Goal: Task Accomplishment & Management: Use online tool/utility

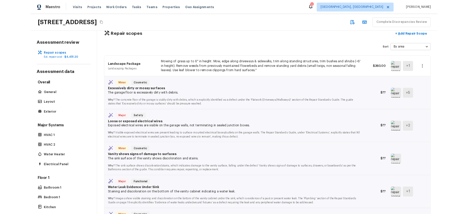
scroll to position [26, 0]
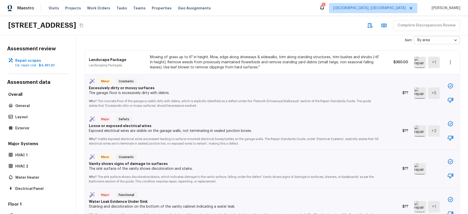
click at [451, 102] on icon "button" at bounding box center [450, 100] width 6 height 6
click at [451, 86] on icon "button" at bounding box center [450, 86] width 6 height 6
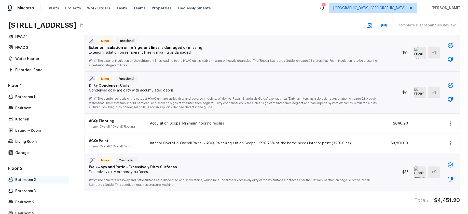
scroll to position [143, 0]
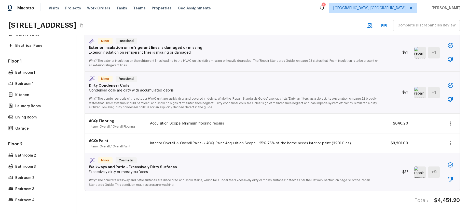
click at [25, 195] on div "Floor 2 Bathroom 2 Bathroom 3 Bedroom 2 Bedroom 3 Bedroom 4" at bounding box center [38, 173] width 62 height 63
click at [25, 197] on div "Floor 2 Bathroom 2 Bathroom 3 Bedroom 2 Bedroom 3 Bedroom 4" at bounding box center [38, 173] width 62 height 63
click at [25, 198] on div "Bedroom 4" at bounding box center [38, 200] width 62 height 7
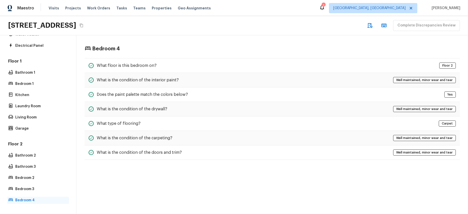
scroll to position [0, 0]
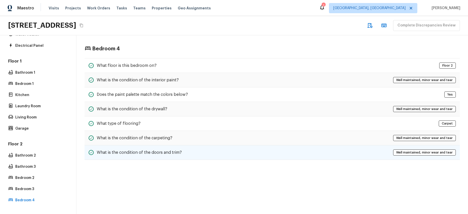
click at [305, 156] on div "What is the condition of the doors and trim? Well maintained, minor wear and te…" at bounding box center [271, 153] width 375 height 15
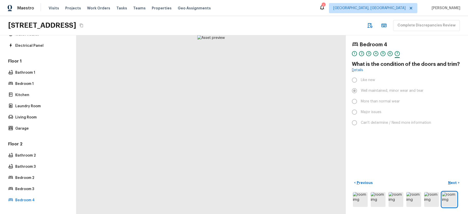
click at [403, 153] on div "Bedroom 4 1 2 3 4 5 6 7 What is the condition of the doors and trim? Details Li…" at bounding box center [407, 124] width 122 height 179
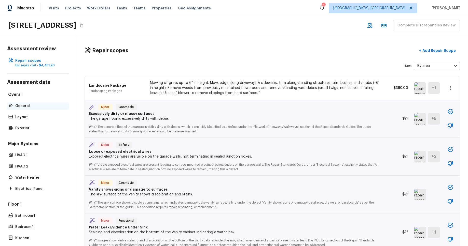
click at [25, 108] on p "General" at bounding box center [40, 106] width 51 height 5
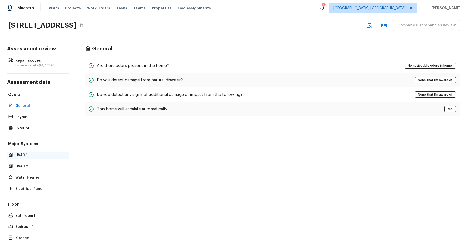
click at [34, 158] on div "HVAC 1" at bounding box center [38, 155] width 62 height 7
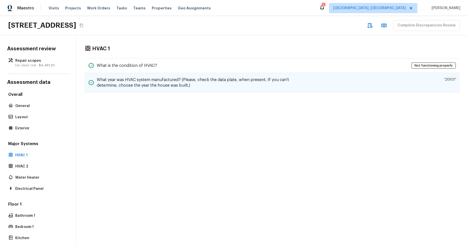
click at [327, 87] on div "What year was HVAC system manufactured? (Please, check the data plate, when pre…" at bounding box center [271, 83] width 375 height 20
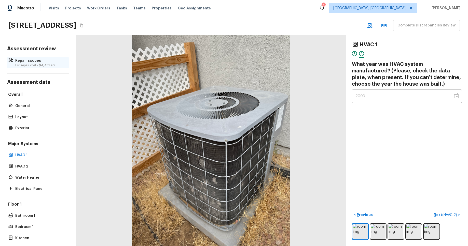
click at [46, 64] on span "$4,451.20" at bounding box center [47, 65] width 16 height 3
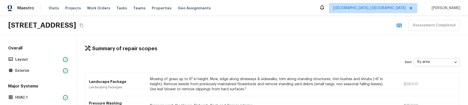
click at [340, 35] on div "4614 Still Meadow Ln, Lancaster, CA 93536 Assessment Completed" at bounding box center [234, 25] width 468 height 19
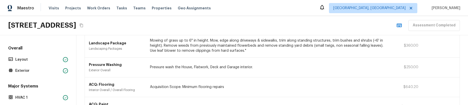
scroll to position [59, 0]
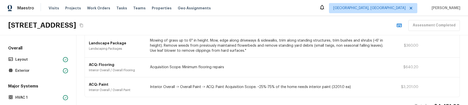
type input "area"
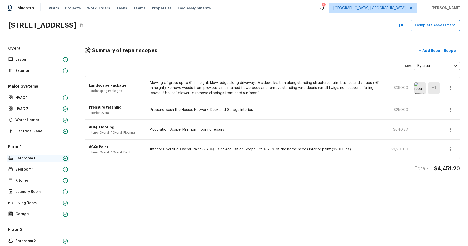
click at [46, 160] on p "Bathroom 1" at bounding box center [38, 158] width 46 height 5
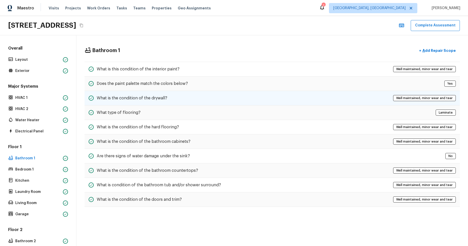
click at [280, 101] on div "What is the condition of the drywall? Well maintained, minor wear and tear" at bounding box center [271, 98] width 375 height 15
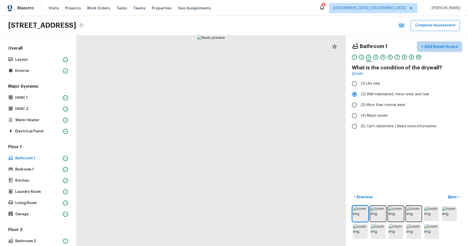
click at [450, 47] on p "Add Repair Scope" at bounding box center [440, 46] width 34 height 5
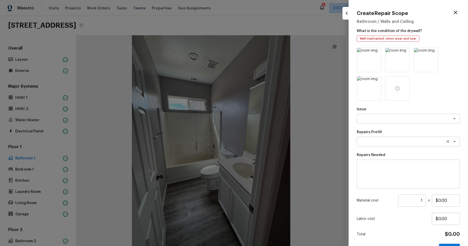
click at [412, 143] on textarea at bounding box center [401, 141] width 84 height 5
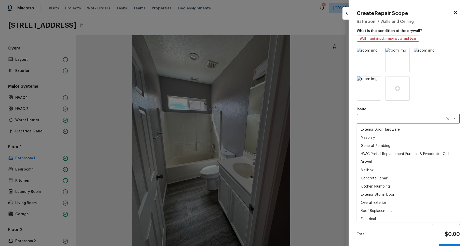
click at [407, 120] on textarea at bounding box center [401, 118] width 84 height 5
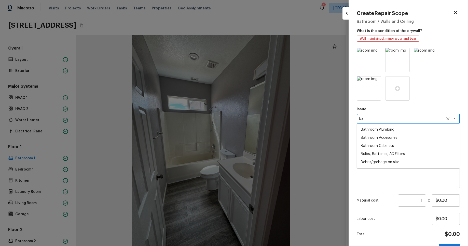
click at [403, 130] on li "Bathroom Plumbing" at bounding box center [408, 130] width 103 height 8
type textarea "Bathroom Plumbing"
click at [407, 142] on textarea at bounding box center [401, 141] width 84 height 5
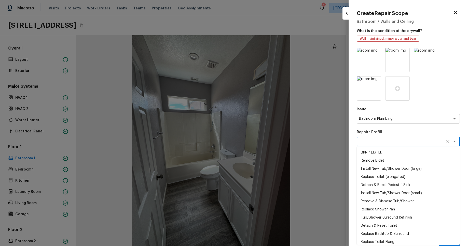
click at [415, 194] on li "Install New Tub/Shower Door (small)" at bounding box center [408, 193] width 103 height 8
type textarea "Install New Tub/Shower Door (small)"
type textarea "Prep the tub/shower surround and install a new 32''-36'' tempered shower door. …"
type input "$512.09"
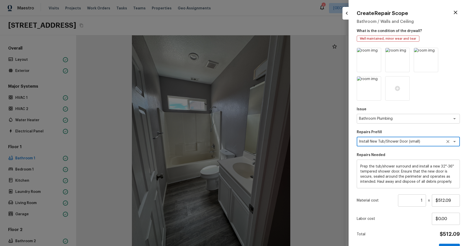
scroll to position [16, 0]
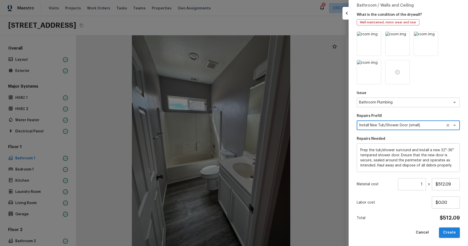
click at [444, 231] on button "Create" at bounding box center [449, 233] width 21 height 10
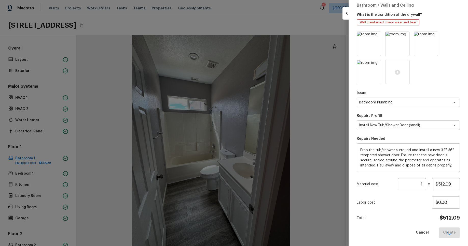
type input "$0.00"
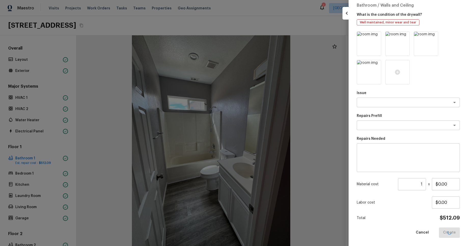
scroll to position [0, 0]
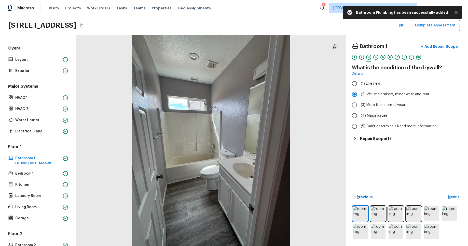
click at [366, 140] on h5 "Repair Scope ( 1 )" at bounding box center [375, 139] width 31 height 6
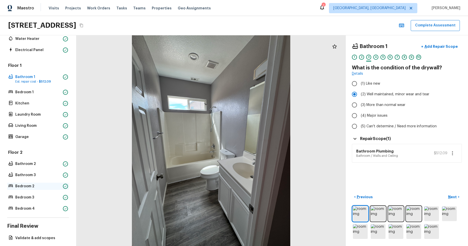
scroll to position [104, 0]
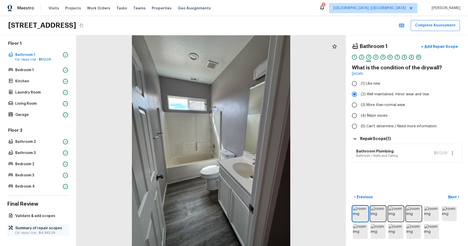
click at [45, 235] on p "Est. repair cost - $4,963.29" at bounding box center [40, 233] width 51 height 4
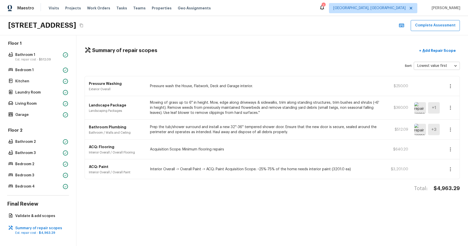
type input "area"
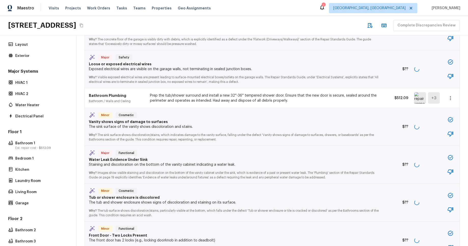
scroll to position [88, 0]
click at [46, 143] on p "Bathroom 1" at bounding box center [40, 143] width 51 height 5
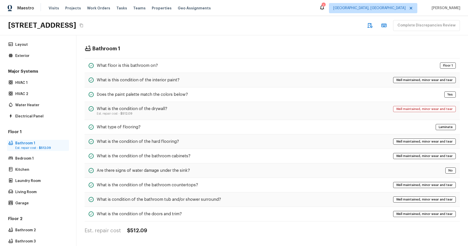
scroll to position [0, 0]
click at [188, 108] on div "What is the condition of the drywall? Est. repair cost - $512.09 Well maintaine…" at bounding box center [271, 111] width 375 height 18
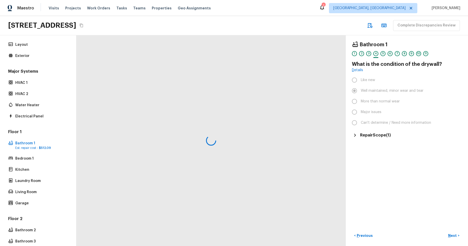
click at [366, 137] on h5 "Repair Scope ( 1 )" at bounding box center [375, 136] width 31 height 6
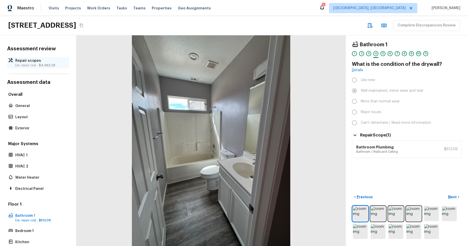
click at [36, 61] on p "Repair scopes" at bounding box center [40, 60] width 51 height 5
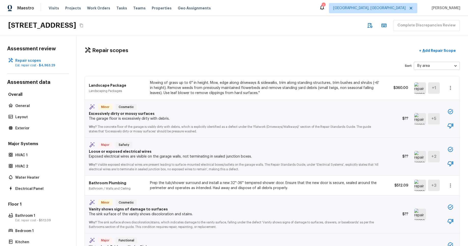
click at [339, 63] on div "Sort By area area ​" at bounding box center [271, 66] width 375 height 8
click at [339, 64] on div "Sort By area area ​" at bounding box center [271, 66] width 375 height 8
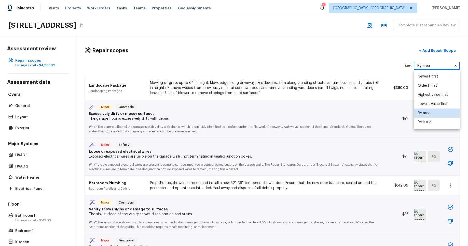
drag, startPoint x: 438, startPoint y: 67, endPoint x: 436, endPoint y: 69, distance: 3.1
click at [438, 67] on body "Maestro Visits Projects Work Orders Tasks Teams Properties Geo Assignments 1 [G…" at bounding box center [234, 123] width 468 height 246
click at [438, 78] on li "Newest first" at bounding box center [437, 76] width 46 height 9
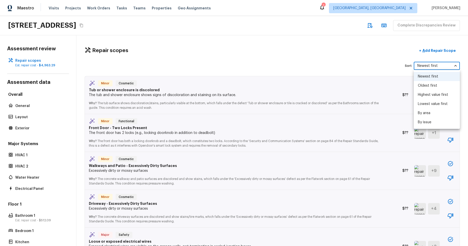
click at [440, 65] on body "Maestro Visits Projects Work Orders Tasks Teams Properties Geo Assignments 1 [G…" at bounding box center [234, 123] width 468 height 246
click at [435, 85] on li "Oldest first" at bounding box center [437, 85] width 46 height 9
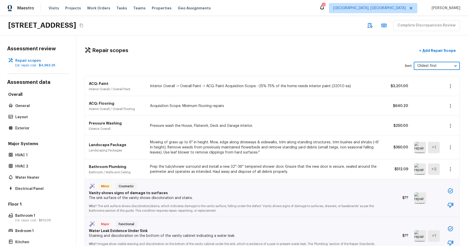
click at [443, 67] on body "Maestro Visits Projects Work Orders Tasks Teams Properties Geo Assignments 1 [G…" at bounding box center [234, 123] width 468 height 246
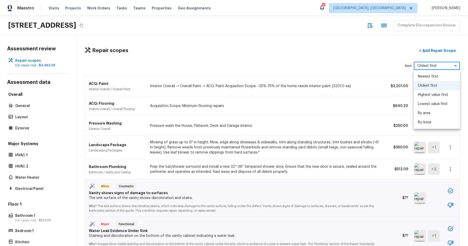
click at [440, 95] on li "Highest value first" at bounding box center [437, 94] width 46 height 9
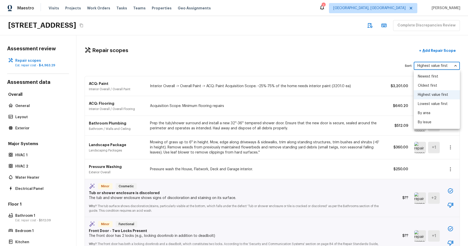
click at [445, 67] on body "Maestro Visits Projects Work Orders Tasks Teams Properties Geo Assignments 1 [G…" at bounding box center [234, 123] width 468 height 246
click at [443, 105] on li "Lowest value first" at bounding box center [437, 104] width 46 height 9
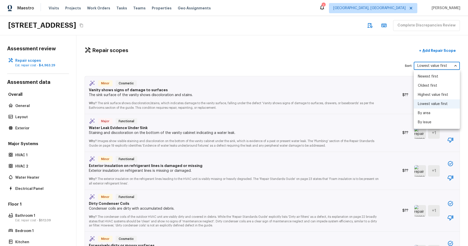
click at [440, 67] on body "Maestro Visits Projects Work Orders Tasks Teams Properties Geo Assignments 1 [G…" at bounding box center [234, 123] width 468 height 246
click at [434, 116] on li "By area" at bounding box center [437, 113] width 46 height 9
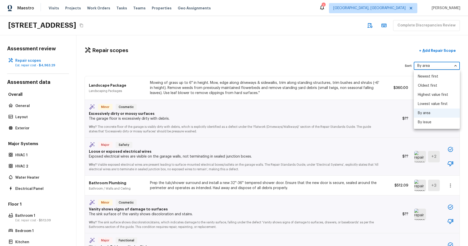
click at [441, 65] on body "Maestro Visits Projects Work Orders Tasks Teams Properties Geo Assignments 1 [G…" at bounding box center [234, 123] width 468 height 246
click at [438, 122] on li "By issue" at bounding box center [437, 122] width 46 height 9
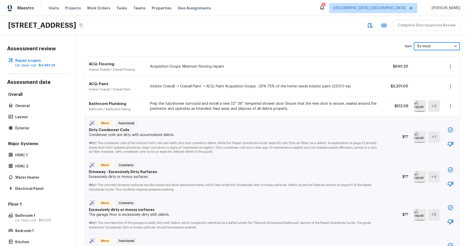
scroll to position [20, 0]
drag, startPoint x: 430, startPoint y: 44, endPoint x: 430, endPoint y: 56, distance: 12.0
click at [430, 45] on body "Maestro Visits Projects Work Orders Tasks Teams Properties Geo Assignments 1 [G…" at bounding box center [234, 123] width 468 height 246
click at [430, 92] on li "By area" at bounding box center [437, 93] width 46 height 9
type input "area"
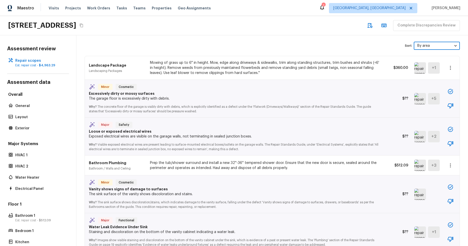
click at [365, 42] on div "Sort By area area ​" at bounding box center [271, 46] width 375 height 8
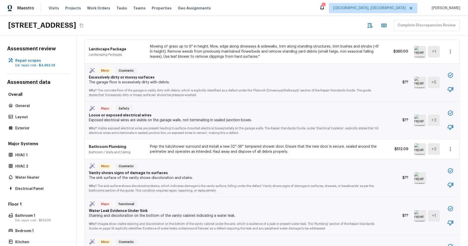
scroll to position [0, 0]
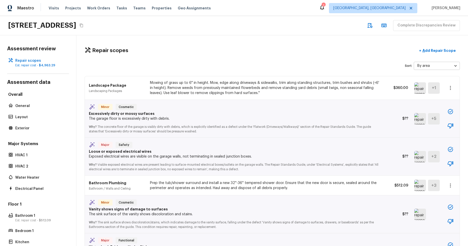
click at [420, 119] on img at bounding box center [420, 118] width 12 height 11
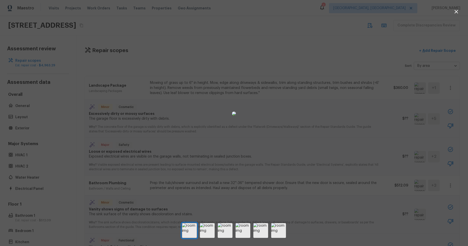
click at [420, 119] on div at bounding box center [234, 113] width 468 height 211
